Goal: Find specific page/section: Find specific page/section

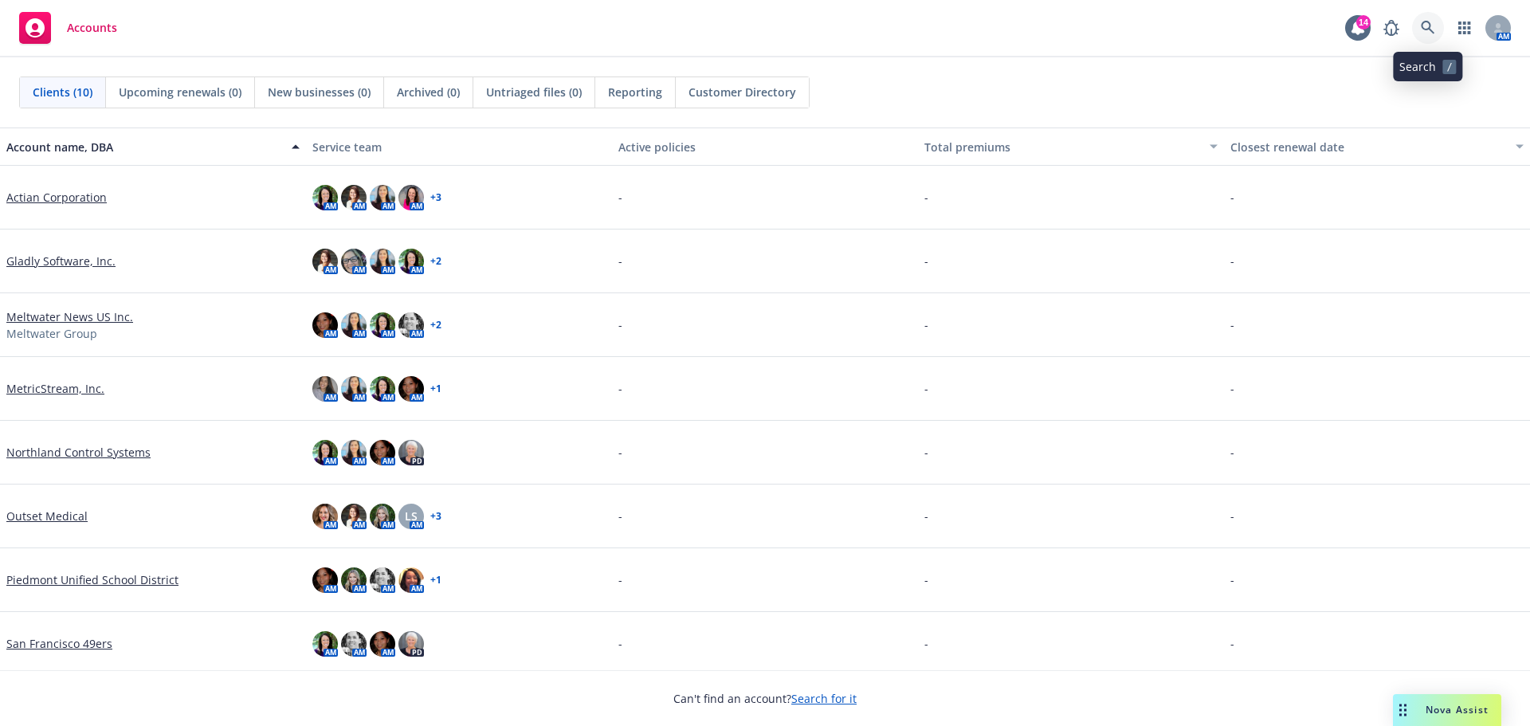
click at [1434, 23] on icon at bounding box center [1428, 28] width 14 height 14
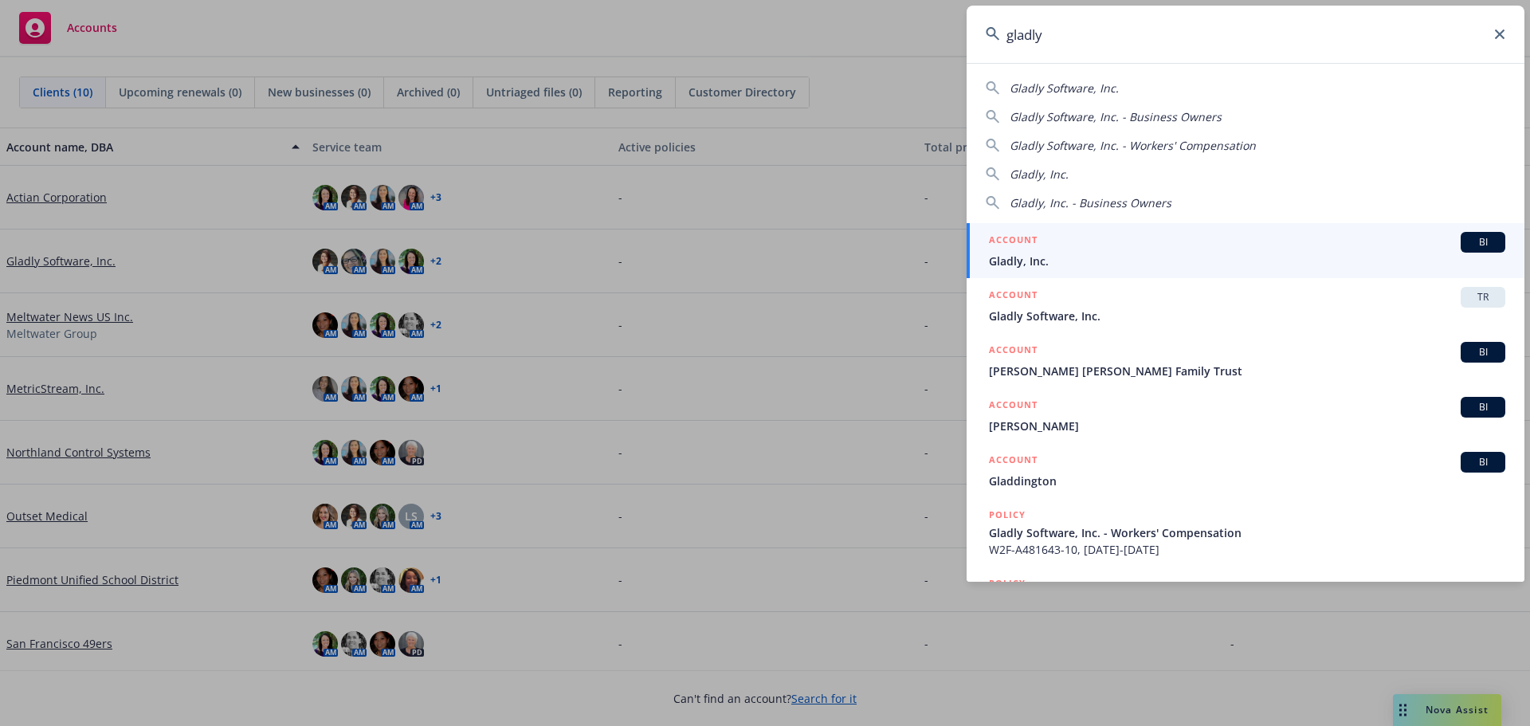
type input "gladly"
click at [1014, 251] on div "ACCOUNT BI" at bounding box center [1247, 242] width 516 height 21
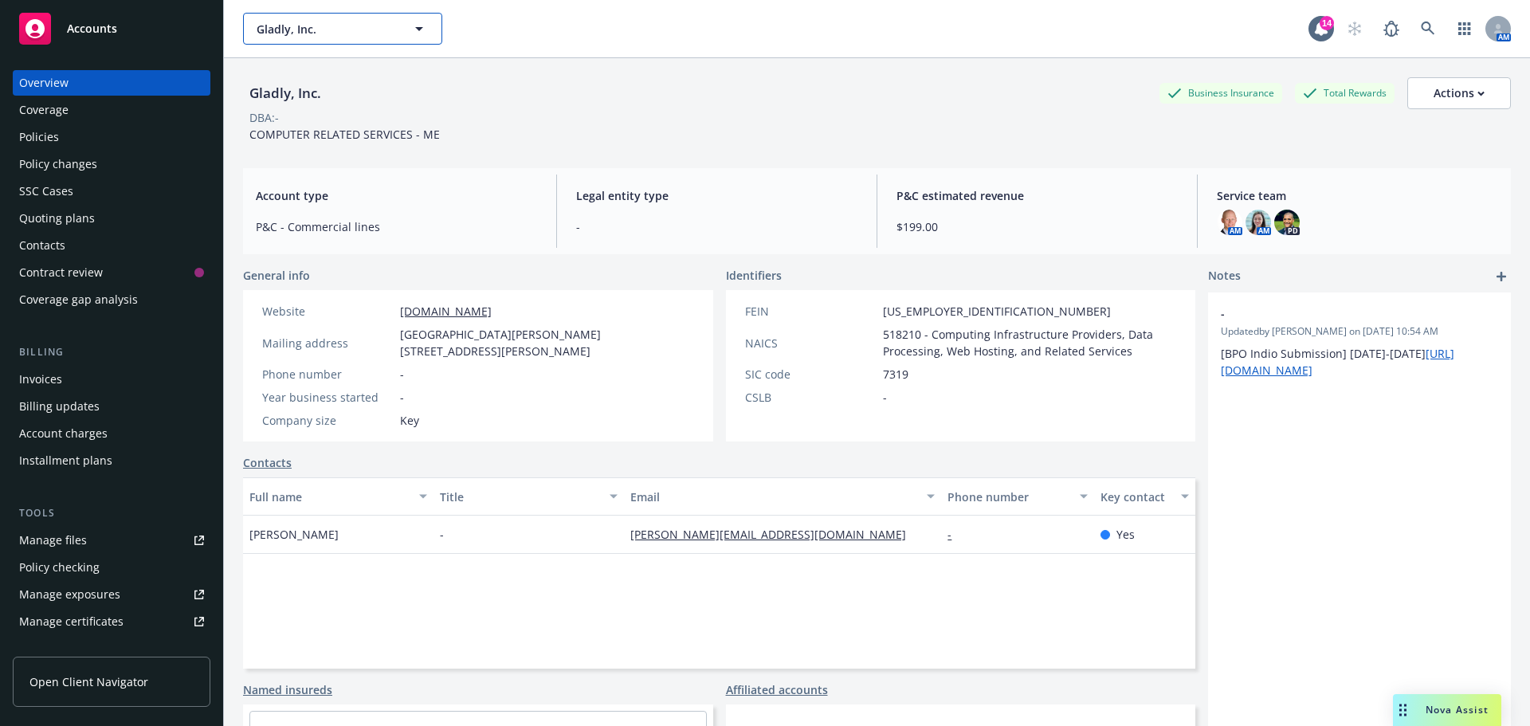
click at [397, 29] on button "Gladly, Inc." at bounding box center [342, 29] width 199 height 32
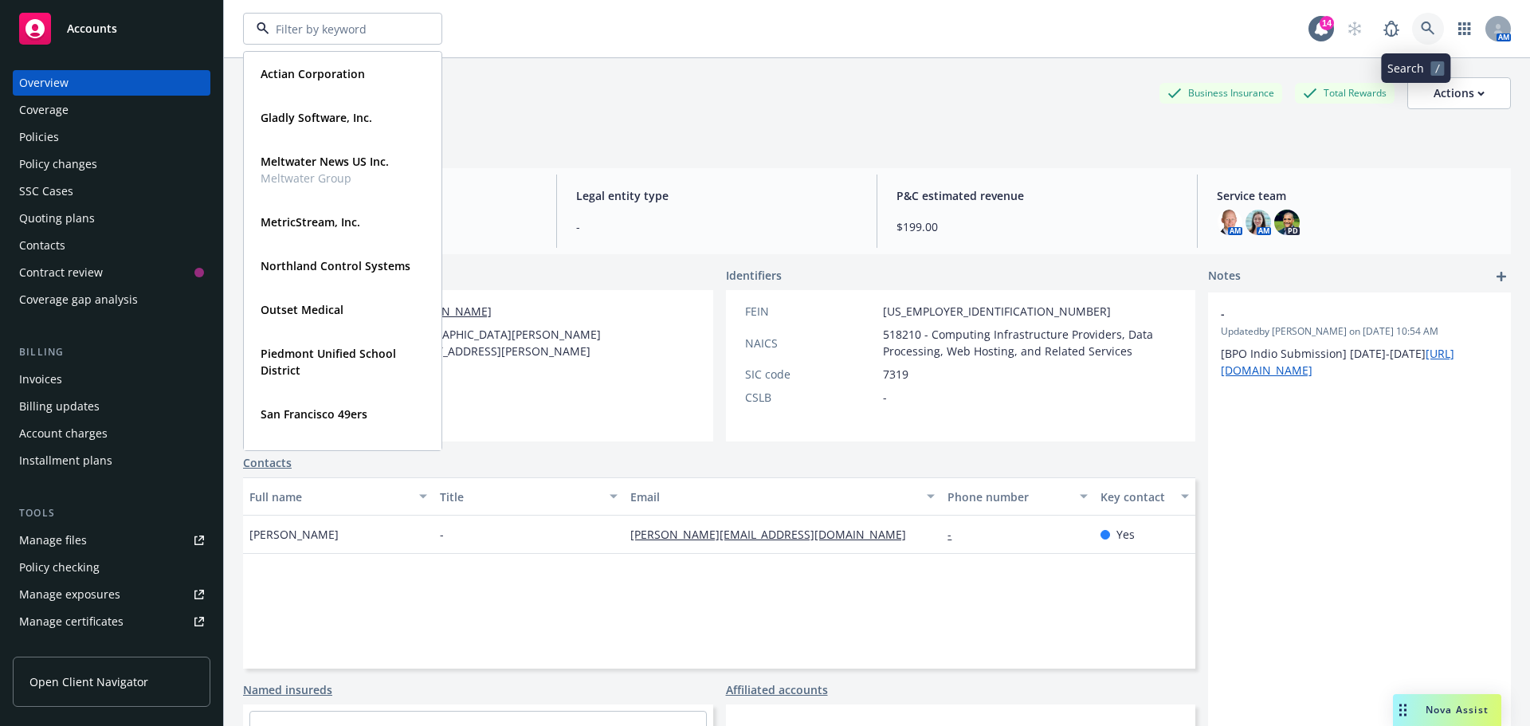
click at [1423, 22] on link at bounding box center [1428, 29] width 32 height 32
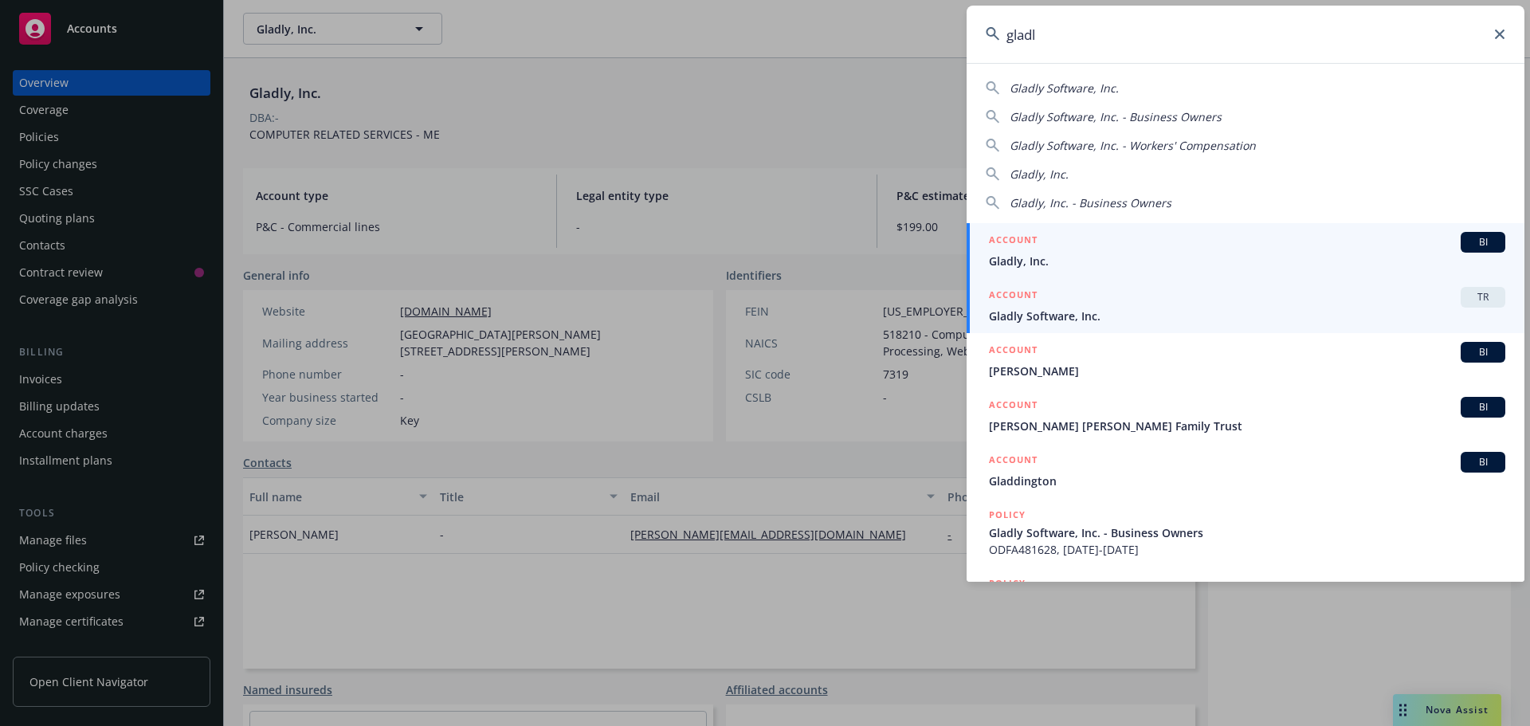
type input "gladl"
click at [1056, 309] on span "Gladly Software, Inc." at bounding box center [1247, 316] width 516 height 17
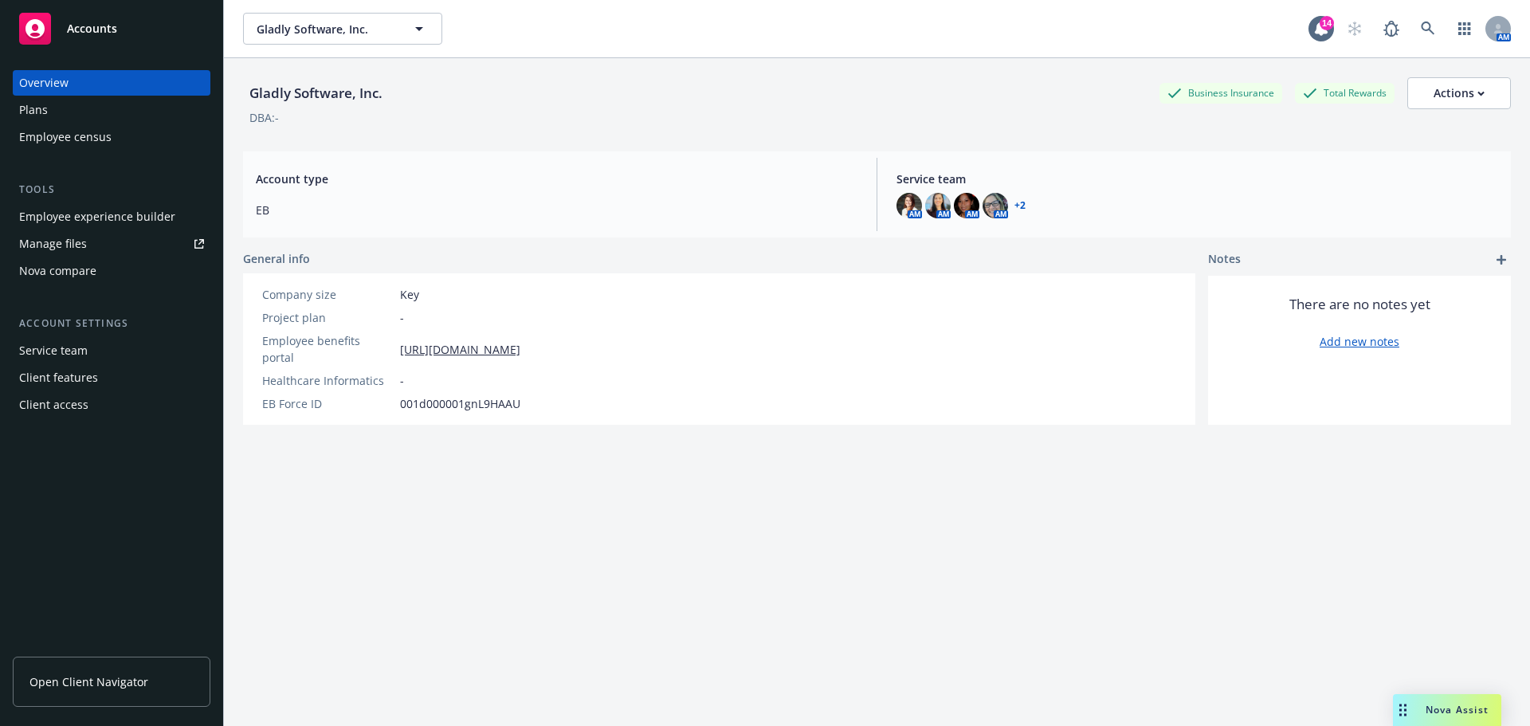
click at [115, 680] on span "Open Client Navigator" at bounding box center [88, 681] width 119 height 17
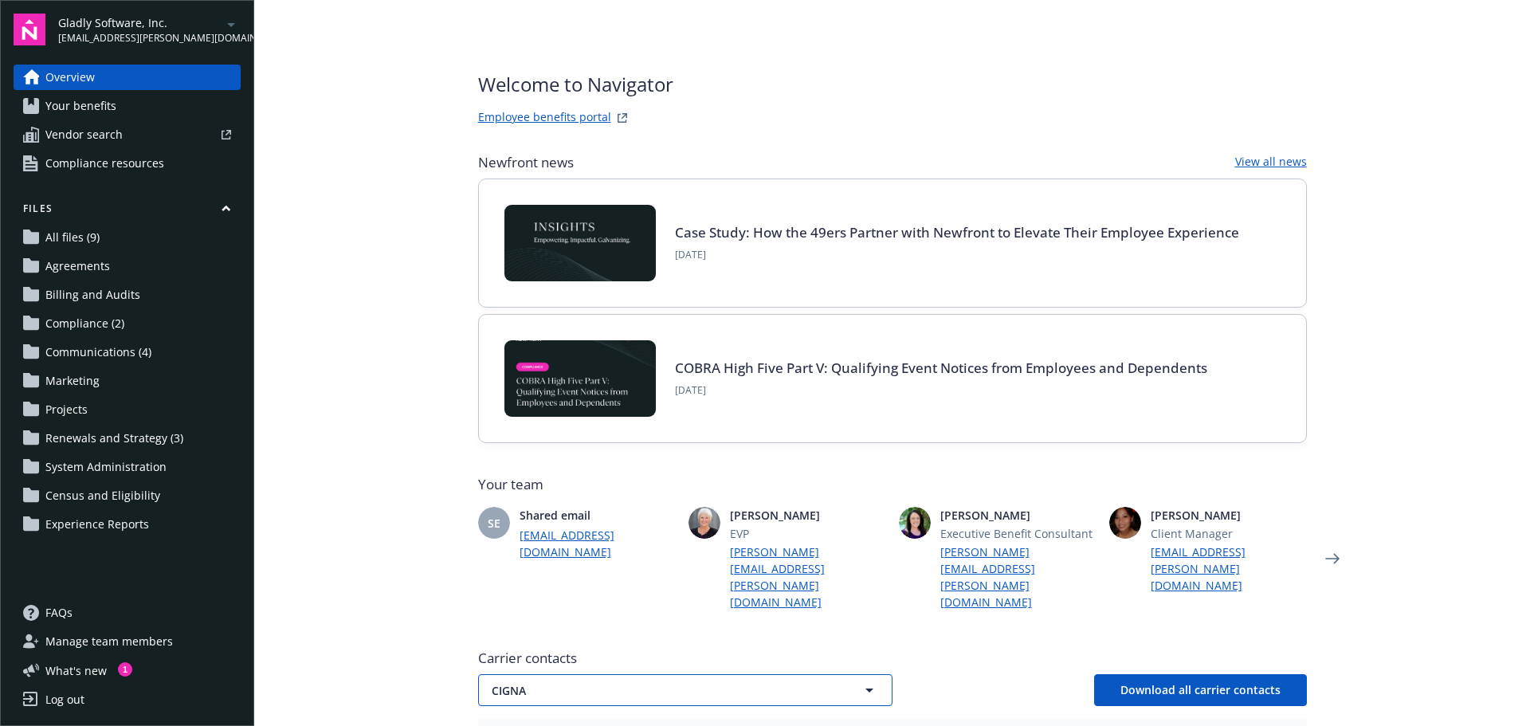
click at [846, 674] on button "CIGNA" at bounding box center [685, 690] width 414 height 32
drag, startPoint x: 633, startPoint y: 705, endPoint x: 920, endPoint y: 647, distance: 292.7
click at [633, 723] on div "CIGNA" at bounding box center [685, 734] width 392 height 23
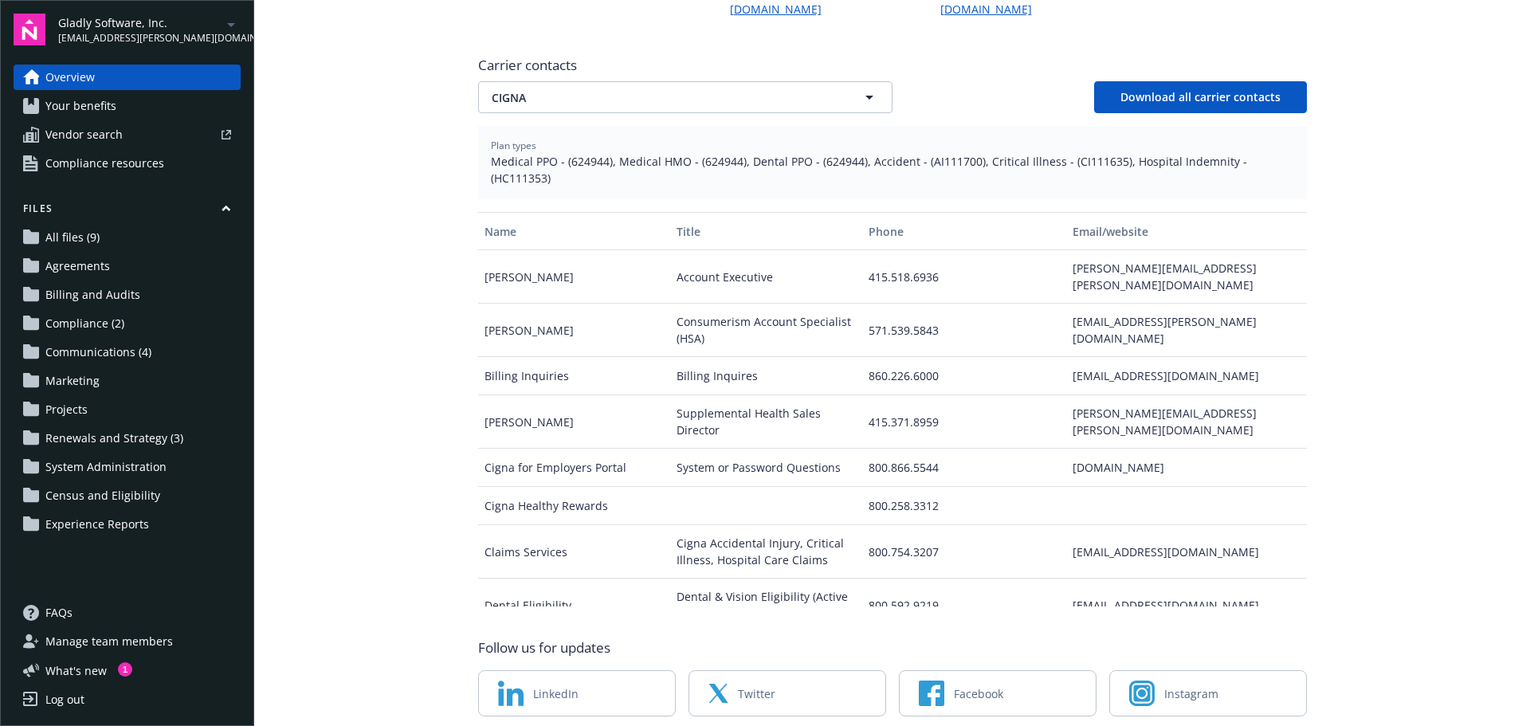
scroll to position [603, 0]
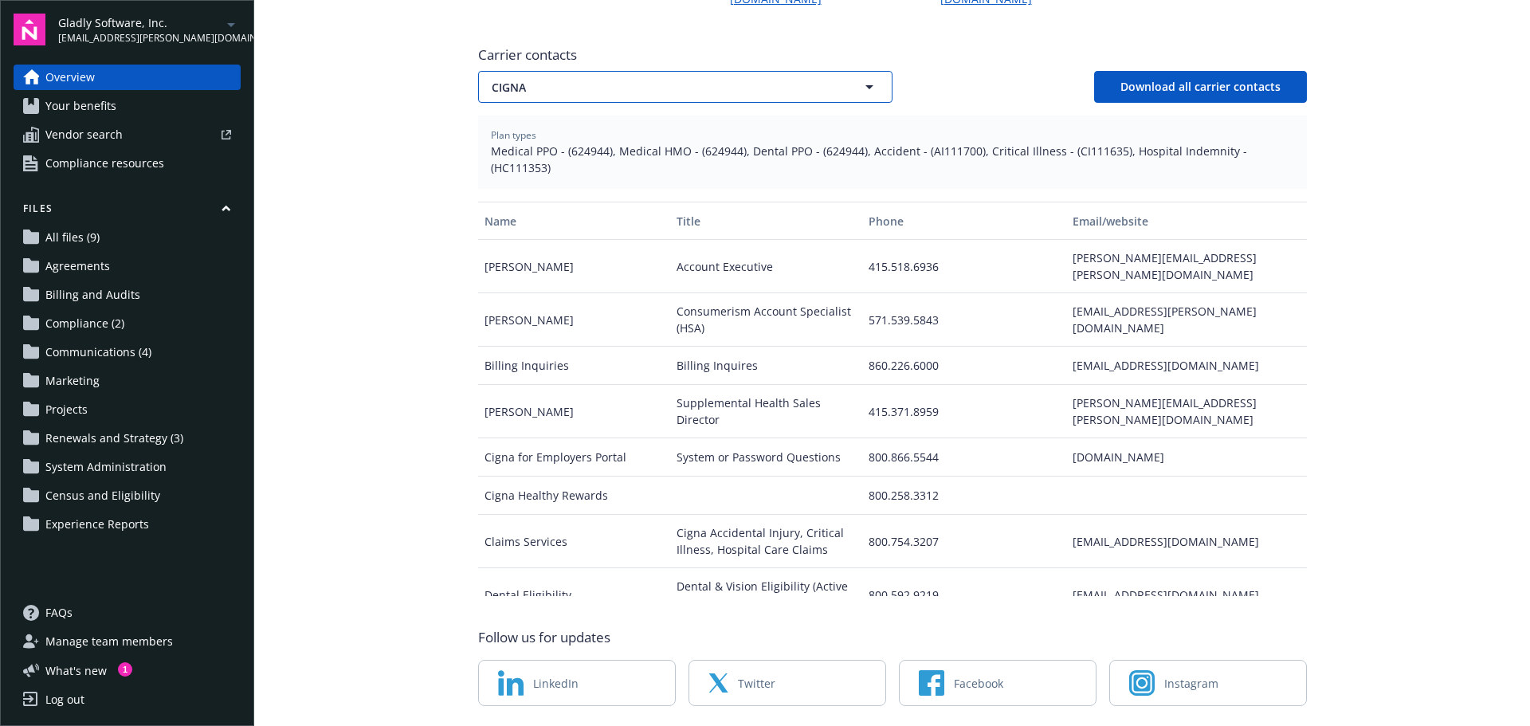
click at [863, 77] on icon "button" at bounding box center [869, 86] width 19 height 19
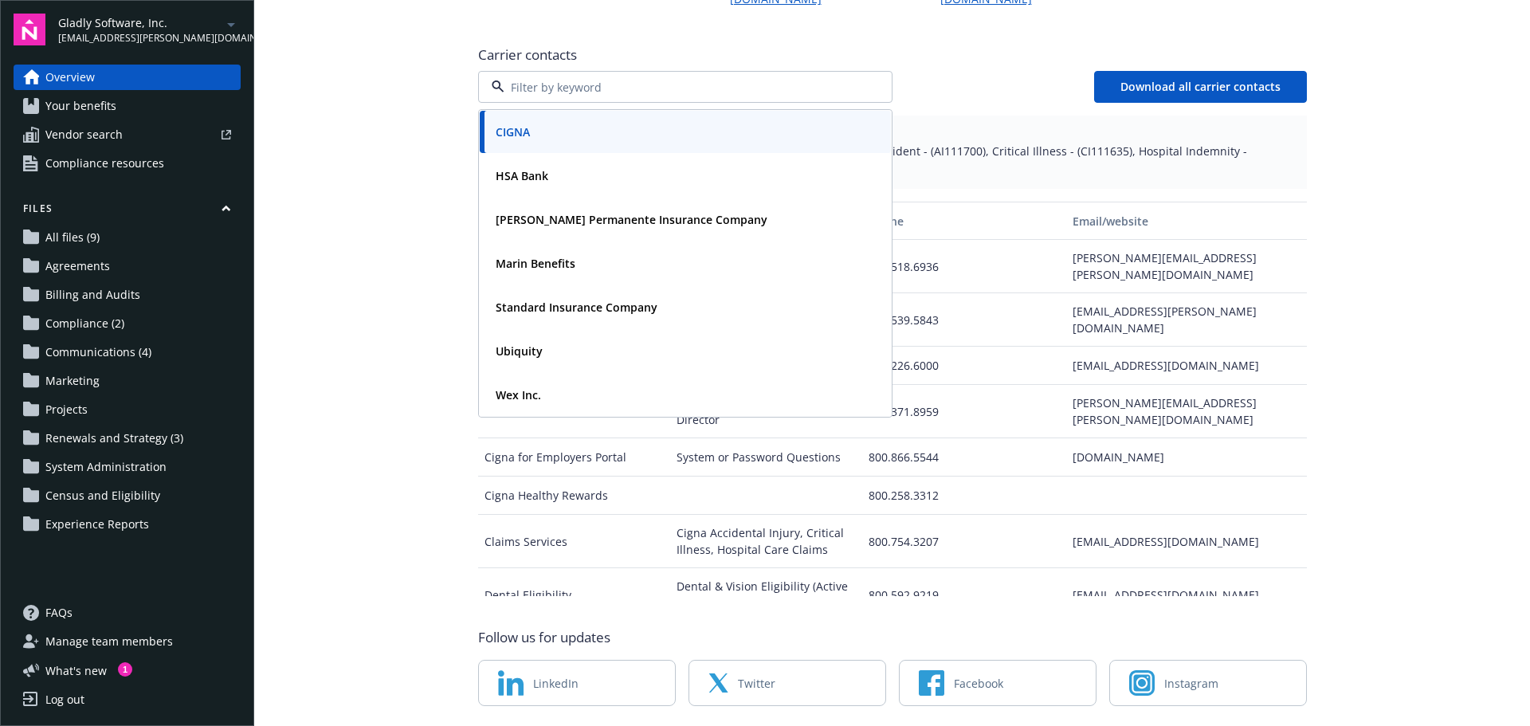
click at [1490, 503] on main "Welcome to Navigator Employee benefits portal Newfront news View all news Case …" at bounding box center [892, 363] width 1276 height 726
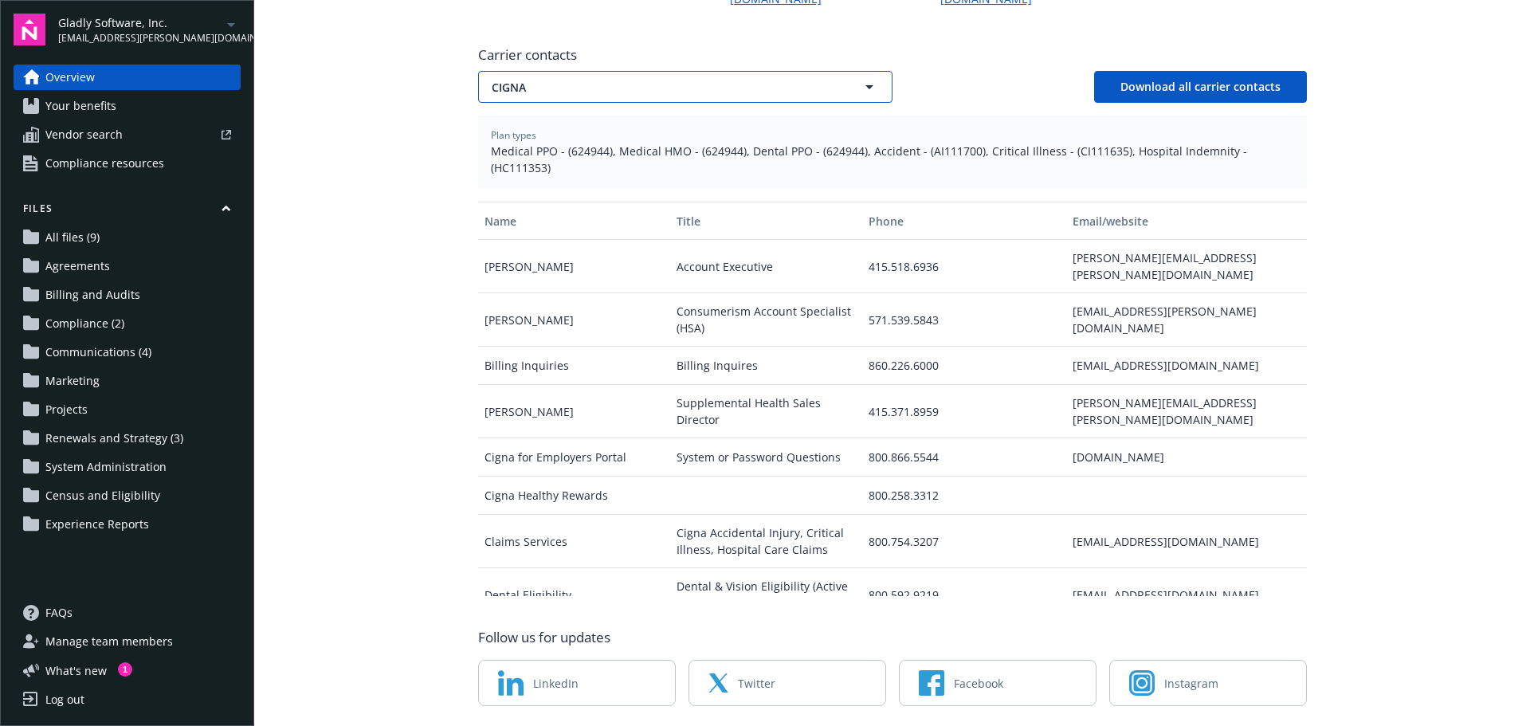
click at [861, 77] on icon "button" at bounding box center [869, 86] width 19 height 19
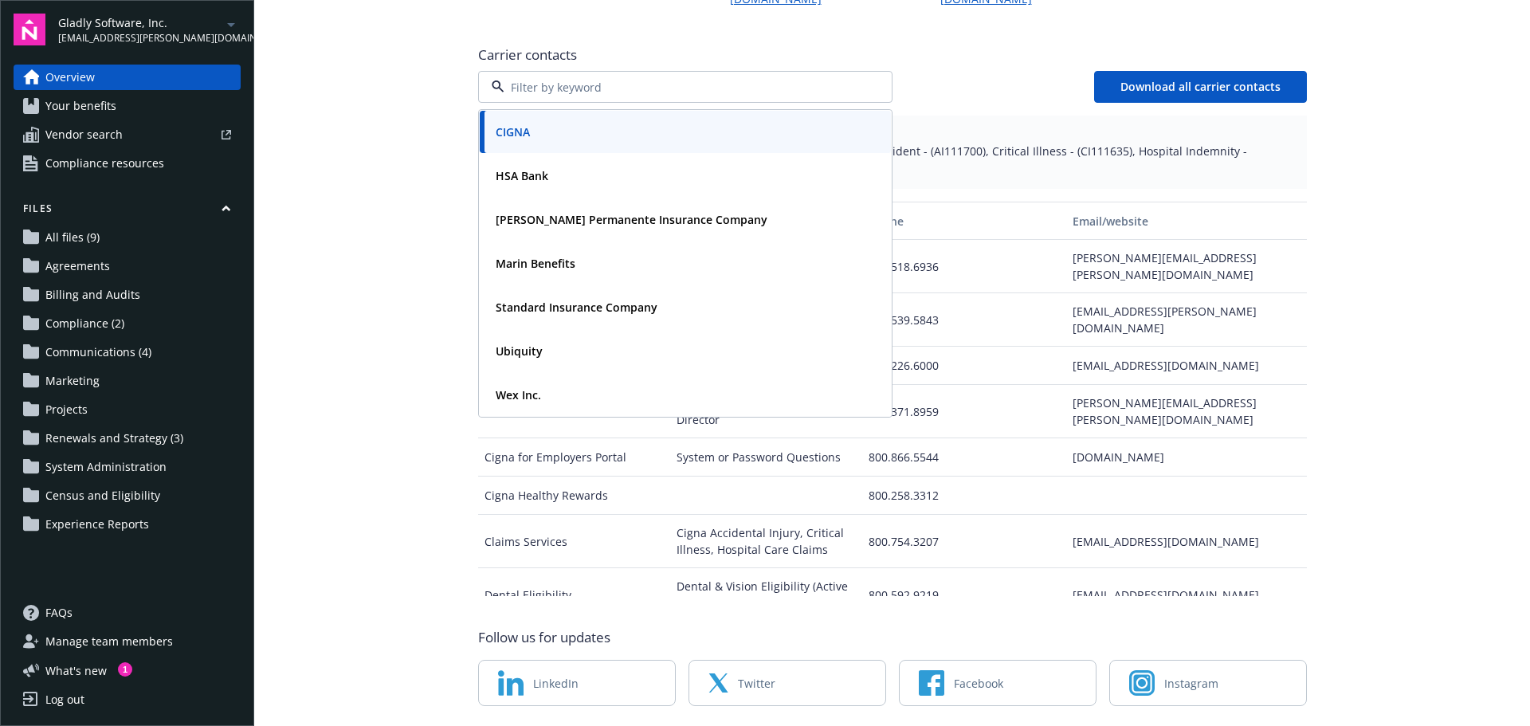
click at [778, 79] on input at bounding box center [681, 87] width 355 height 17
click at [1405, 429] on main "Welcome to Navigator Employee benefits portal Newfront news View all news Case …" at bounding box center [892, 363] width 1276 height 726
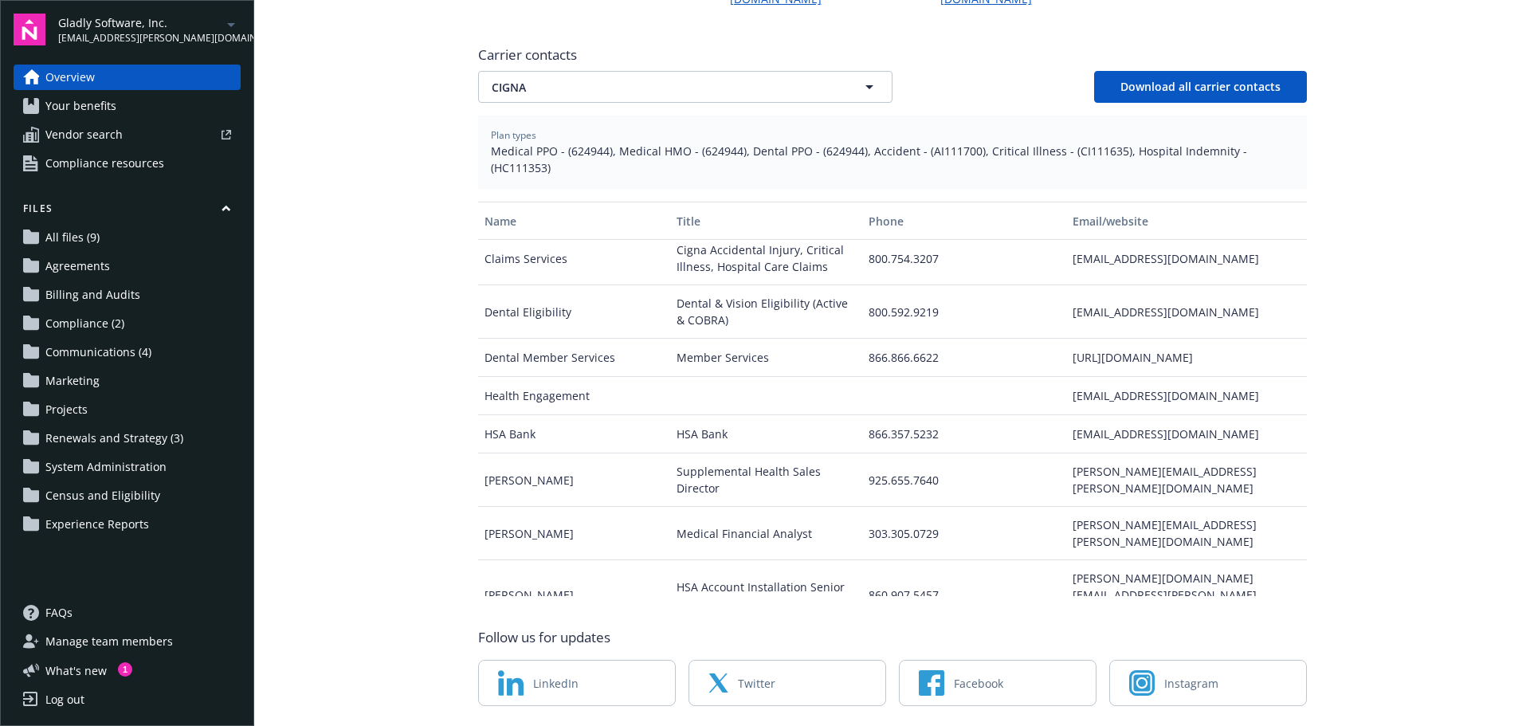
scroll to position [198, 0]
